Goal: Task Accomplishment & Management: Use online tool/utility

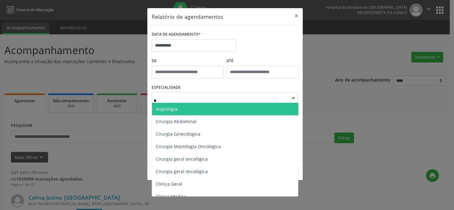
type input "**"
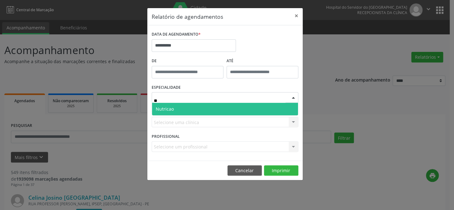
click at [187, 107] on span "Nutricao" at bounding box center [225, 109] width 146 height 12
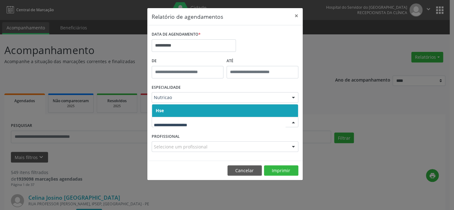
click at [191, 113] on span "Hse" at bounding box center [225, 110] width 146 height 12
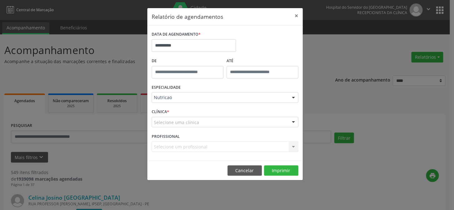
drag, startPoint x: 191, startPoint y: 112, endPoint x: 191, endPoint y: 121, distance: 8.4
click at [191, 112] on div "CLÍNICA * Selecione uma clínica Hse Nenhum resultado encontrado para: " " Não h…" at bounding box center [225, 119] width 150 height 24
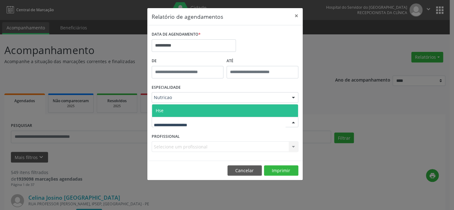
click at [190, 110] on span "Hse" at bounding box center [225, 110] width 146 height 12
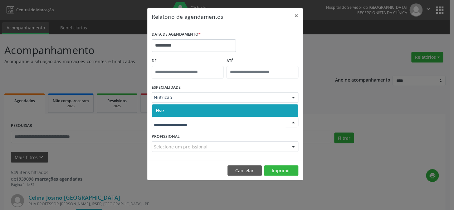
click at [187, 115] on span "Hse" at bounding box center [225, 110] width 146 height 12
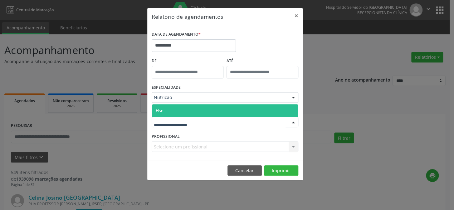
drag, startPoint x: 186, startPoint y: 125, endPoint x: 187, endPoint y: 112, distance: 12.9
click at [186, 125] on div at bounding box center [225, 122] width 147 height 11
click at [188, 110] on span "Hse" at bounding box center [225, 110] width 146 height 12
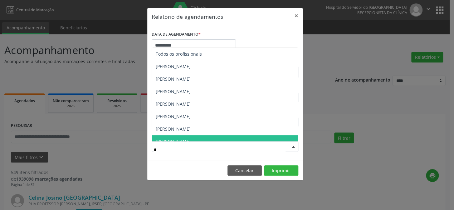
type input "**"
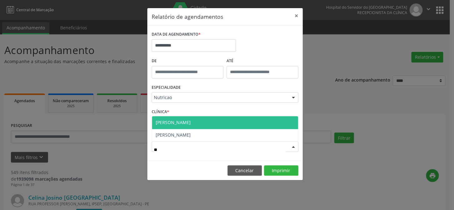
click at [187, 123] on span "[PERSON_NAME]" at bounding box center [173, 122] width 35 height 6
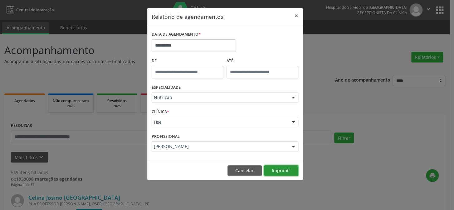
click at [273, 171] on button "Imprimir" at bounding box center [281, 170] width 34 height 11
